Goal: Go to known website: Access a specific website the user already knows

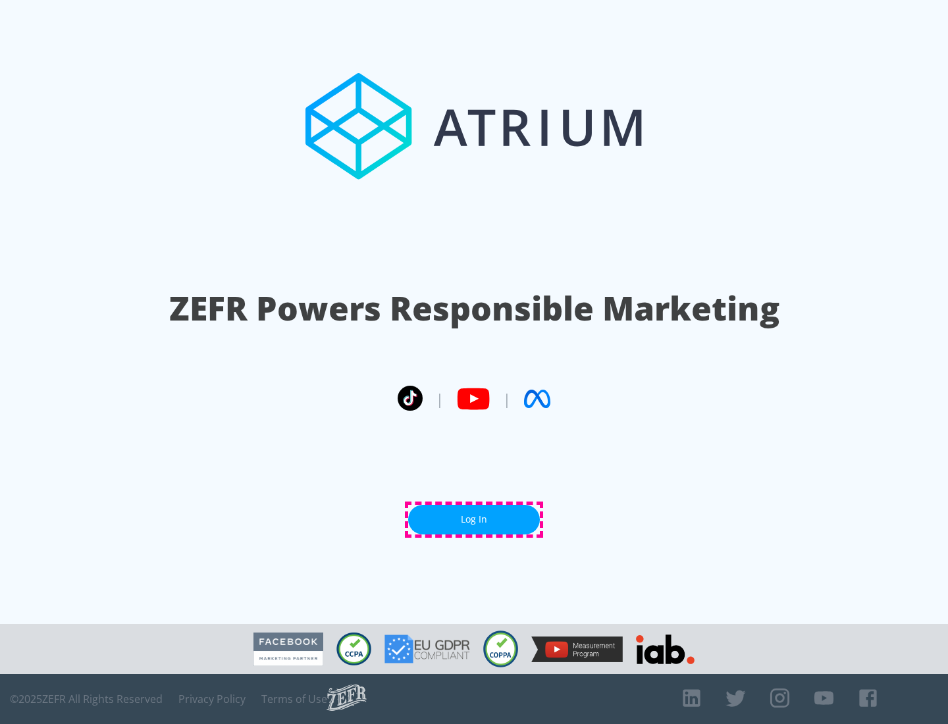
click at [474, 519] on link "Log In" at bounding box center [474, 520] width 132 height 30
